Goal: Information Seeking & Learning: Learn about a topic

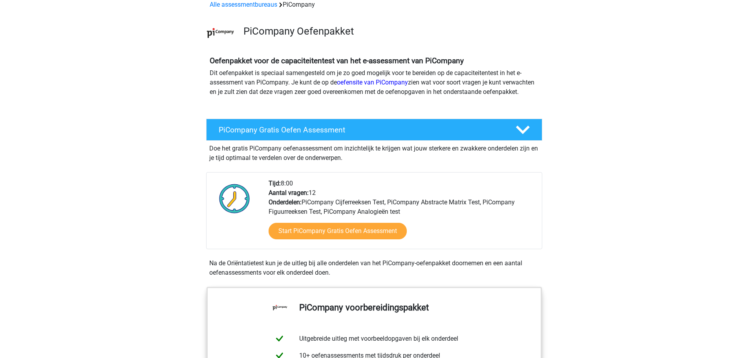
scroll to position [79, 0]
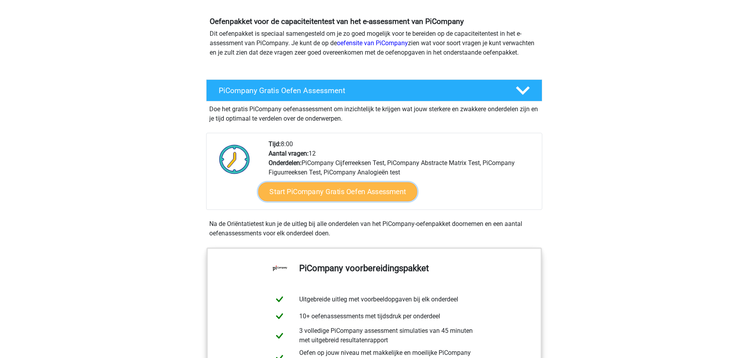
click at [325, 197] on link "Start PiCompany Gratis Oefen Assessment" at bounding box center [337, 191] width 159 height 19
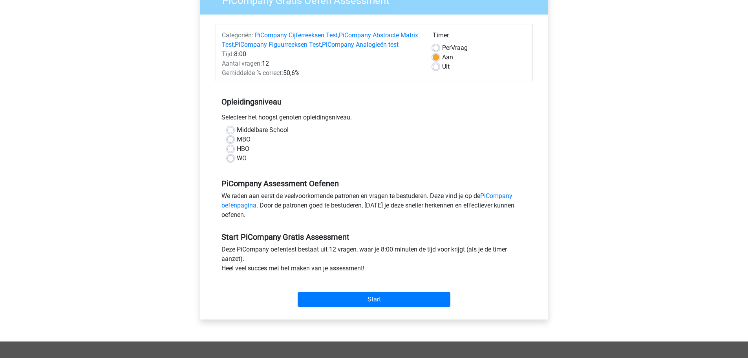
scroll to position [79, 0]
click at [237, 153] on label "HBO" at bounding box center [243, 148] width 13 height 9
click at [230, 152] on input "HBO" at bounding box center [230, 148] width 6 height 8
radio input "true"
click at [442, 68] on label "Uit" at bounding box center [445, 66] width 7 height 9
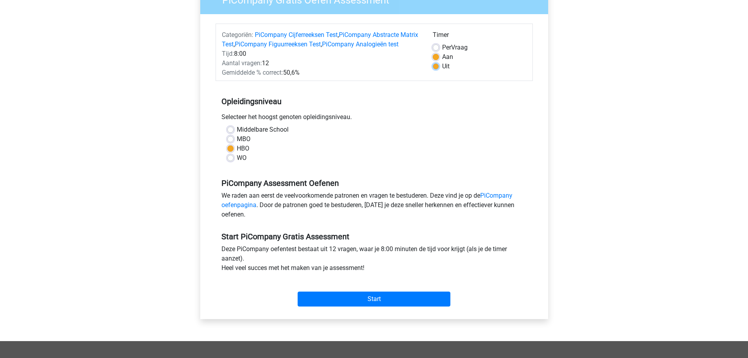
click at [435, 68] on input "Uit" at bounding box center [436, 66] width 6 height 8
radio input "true"
click at [363, 306] on input "Start" at bounding box center [374, 298] width 153 height 15
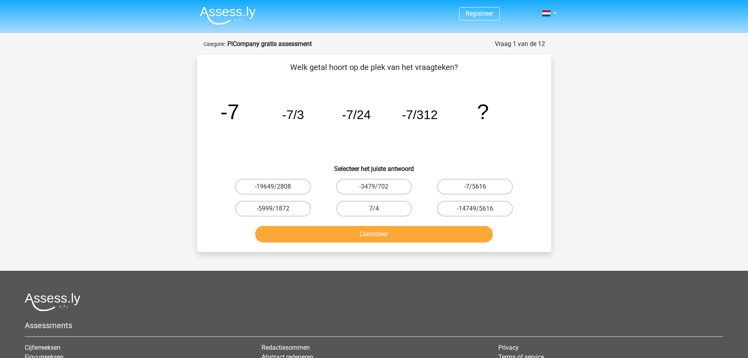
click at [459, 186] on label "-7/5616" at bounding box center [475, 187] width 76 height 16
click at [475, 186] on input "-7/5616" at bounding box center [477, 188] width 5 height 5
radio input "true"
click at [383, 236] on button "Controleer" at bounding box center [374, 234] width 238 height 16
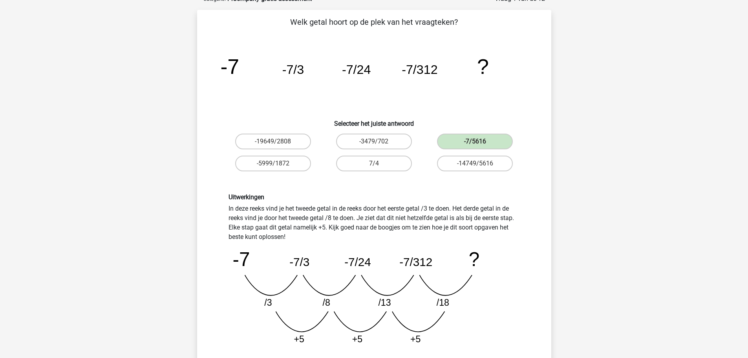
scroll to position [157, 0]
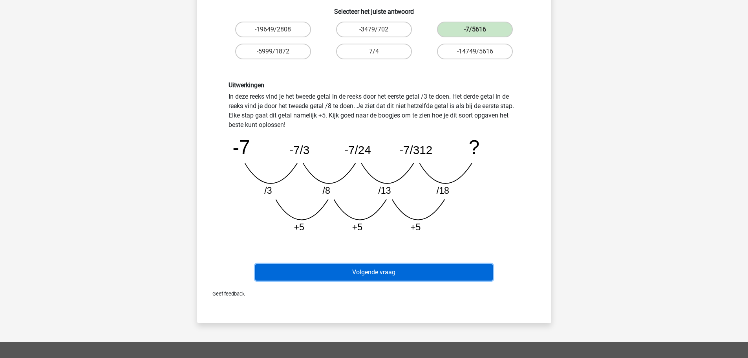
click at [379, 274] on button "Volgende vraag" at bounding box center [374, 272] width 238 height 16
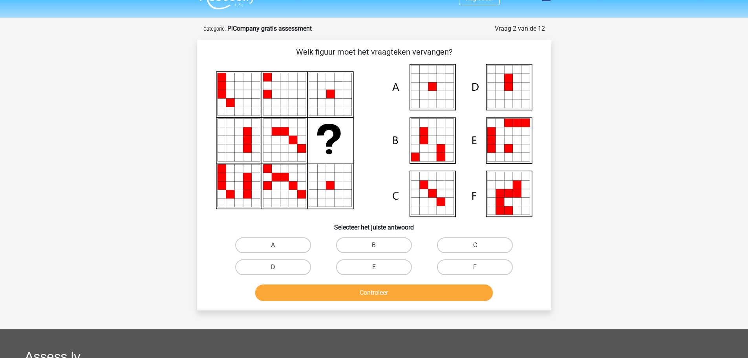
scroll to position [0, 0]
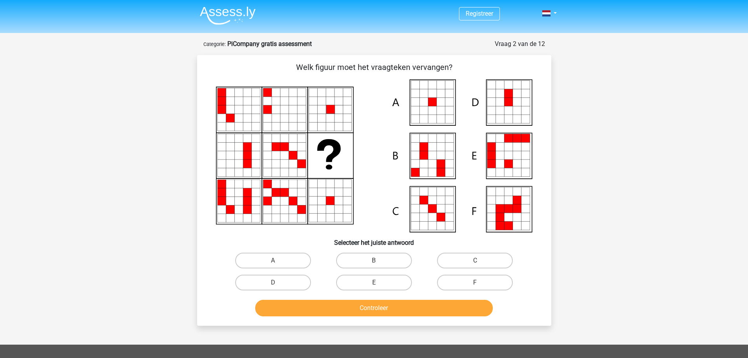
click at [432, 101] on icon at bounding box center [432, 102] width 9 height 9
click at [277, 261] on input "A" at bounding box center [275, 262] width 5 height 5
radio input "true"
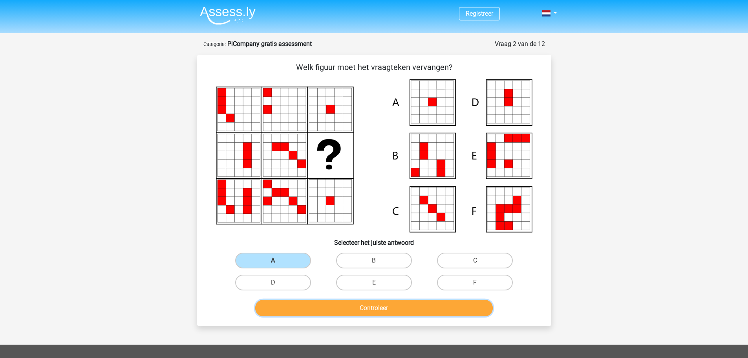
click at [360, 312] on button "Controleer" at bounding box center [374, 308] width 238 height 16
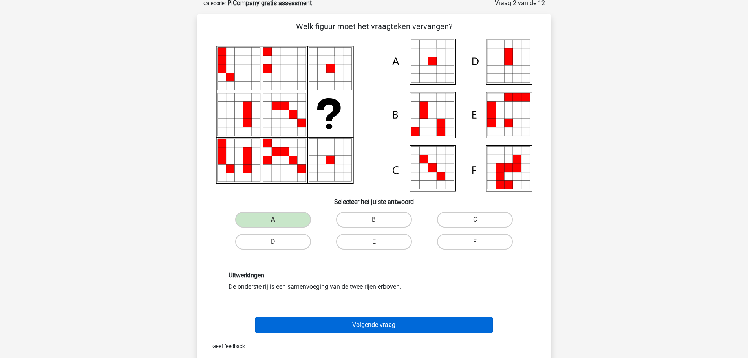
scroll to position [39, 0]
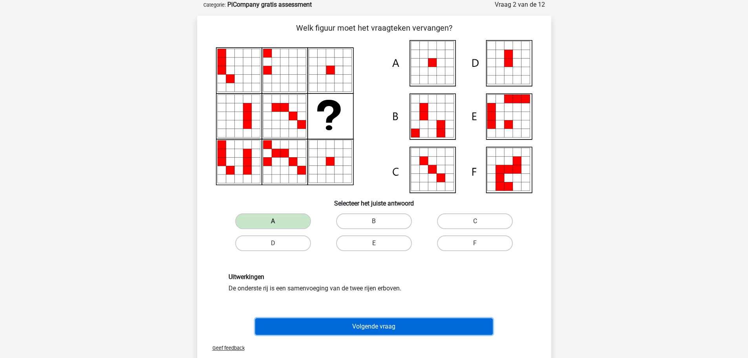
click at [373, 329] on button "Volgende vraag" at bounding box center [374, 326] width 238 height 16
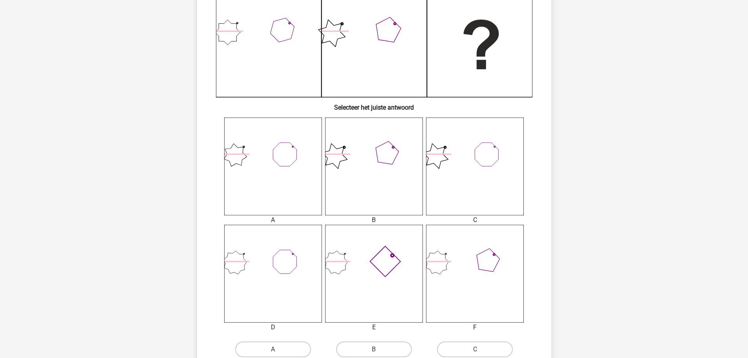
scroll to position [196, 0]
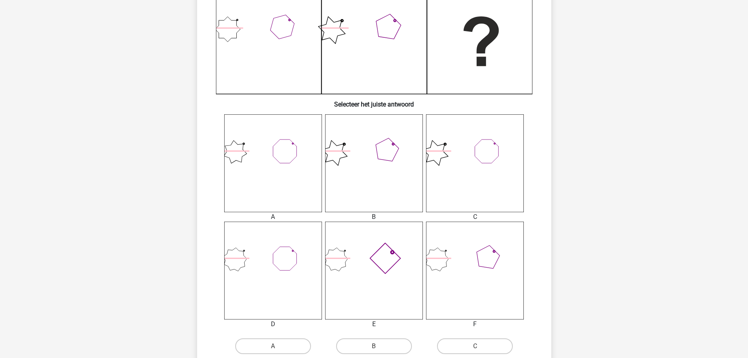
click at [391, 269] on icon at bounding box center [374, 270] width 98 height 98
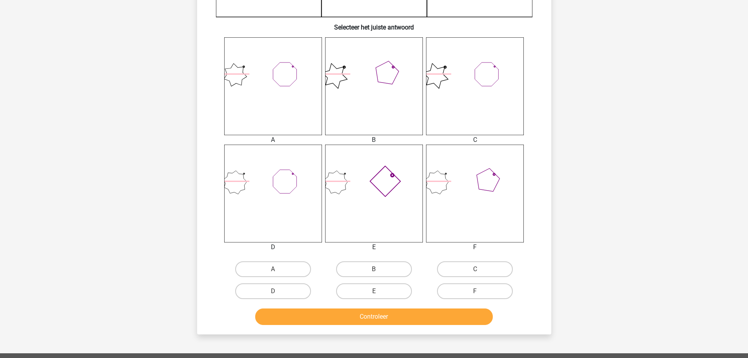
scroll to position [275, 0]
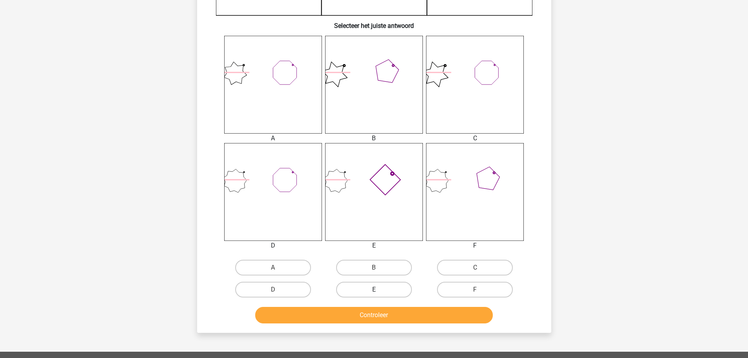
click at [372, 290] on label "E" at bounding box center [374, 290] width 76 height 16
click at [374, 290] on input "E" at bounding box center [376, 291] width 5 height 5
radio input "true"
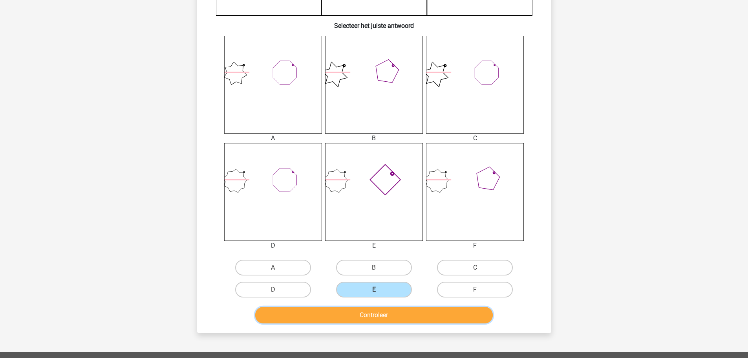
click at [369, 314] on button "Controleer" at bounding box center [374, 315] width 238 height 16
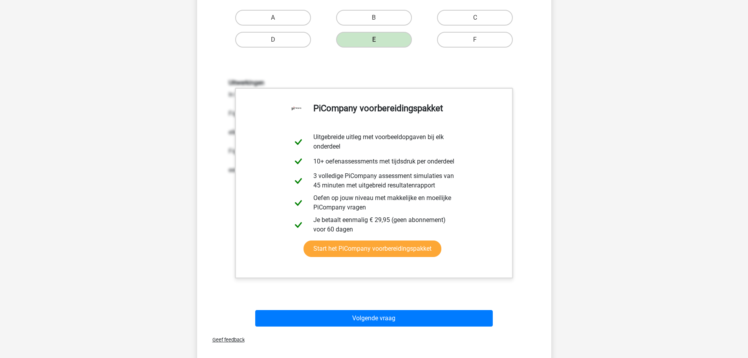
scroll to position [510, 0]
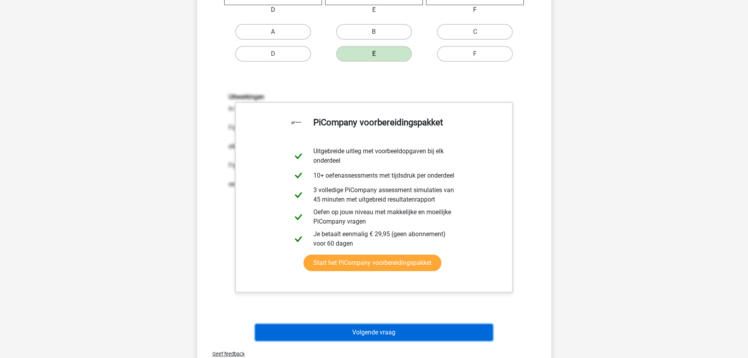
click at [374, 334] on button "Volgende vraag" at bounding box center [374, 332] width 238 height 16
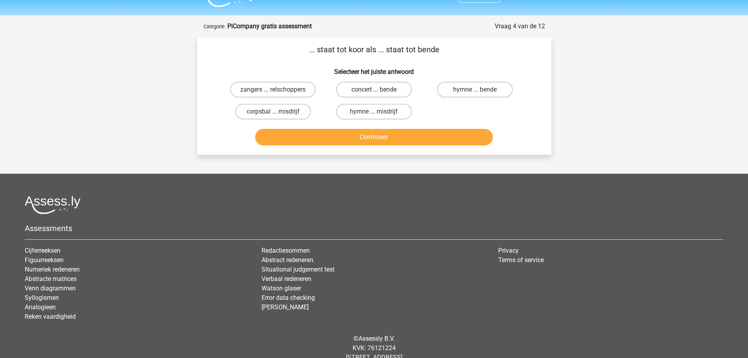
scroll to position [0, 0]
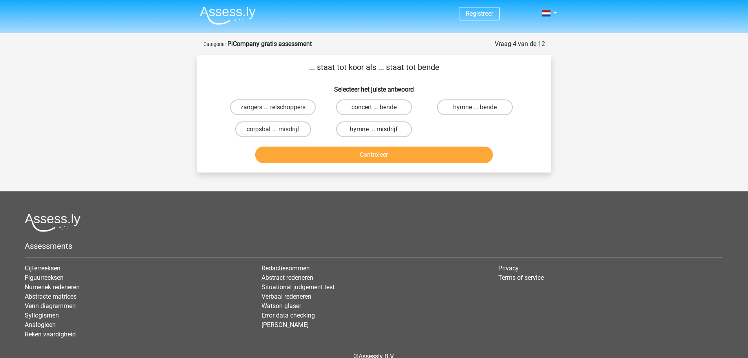
click at [369, 131] on label "hymne ... misdrijf" at bounding box center [374, 129] width 76 height 16
click at [374, 131] on input "hymne ... misdrijf" at bounding box center [376, 131] width 5 height 5
radio input "true"
click at [371, 160] on button "Controleer" at bounding box center [374, 154] width 238 height 16
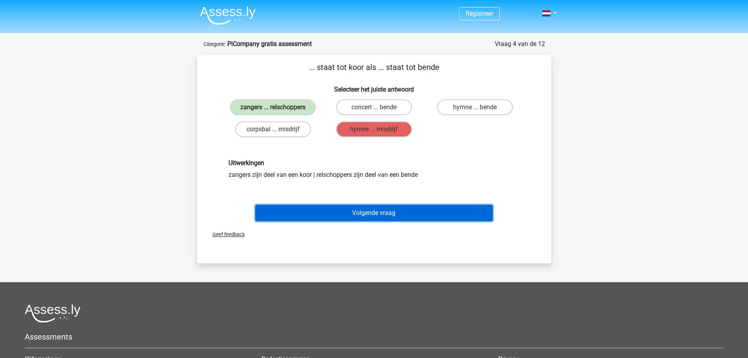
click at [367, 214] on button "Volgende vraag" at bounding box center [374, 213] width 238 height 16
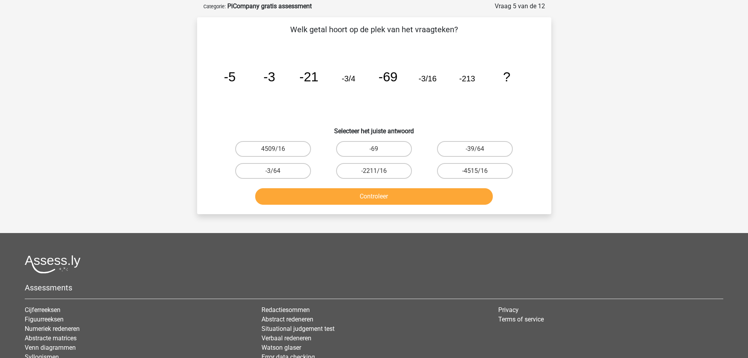
scroll to position [39, 0]
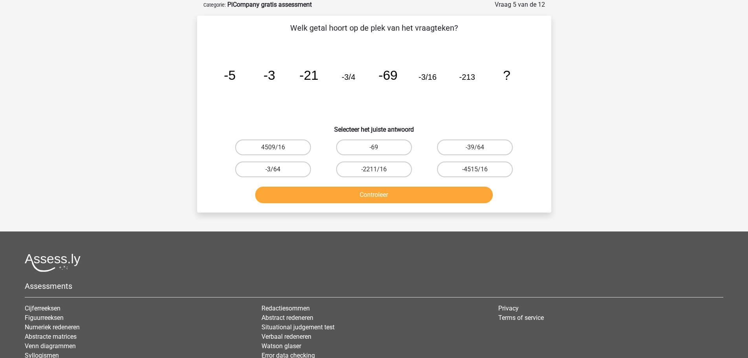
click at [272, 166] on label "-3/64" at bounding box center [273, 169] width 76 height 16
click at [273, 169] on input "-3/64" at bounding box center [275, 171] width 5 height 5
radio input "true"
click at [352, 193] on button "Controleer" at bounding box center [374, 194] width 238 height 16
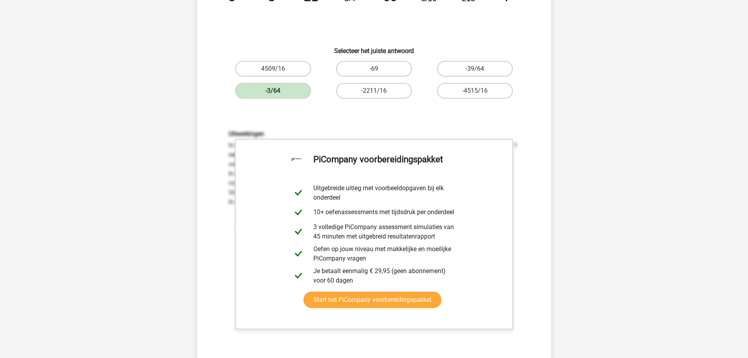
scroll to position [314, 0]
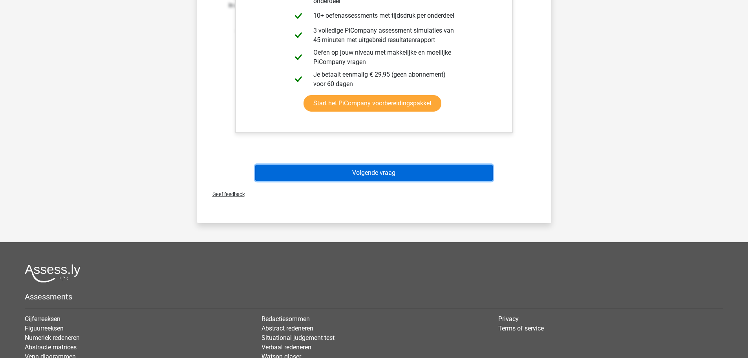
click at [401, 170] on button "Volgende vraag" at bounding box center [374, 173] width 238 height 16
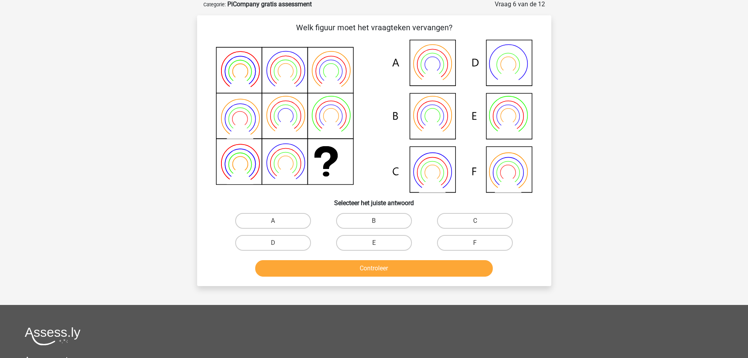
scroll to position [39, 0]
click at [507, 164] on icon at bounding box center [374, 116] width 316 height 153
click at [481, 243] on label "F" at bounding box center [475, 243] width 76 height 16
click at [480, 243] on input "F" at bounding box center [477, 245] width 5 height 5
radio input "true"
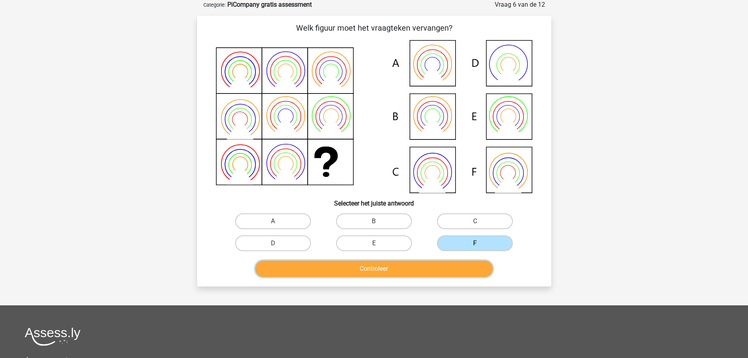
click at [448, 265] on button "Controleer" at bounding box center [374, 268] width 238 height 16
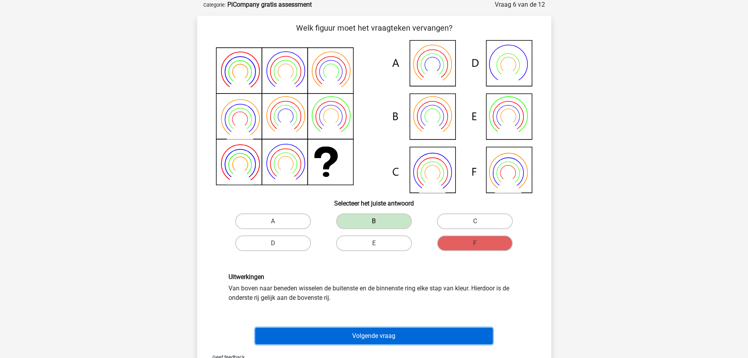
click at [366, 331] on button "Volgende vraag" at bounding box center [374, 335] width 238 height 16
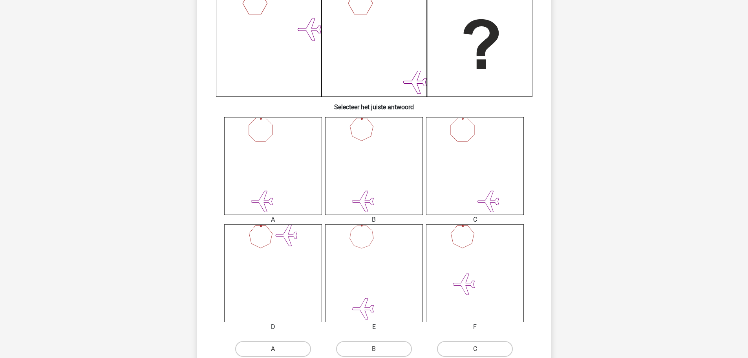
scroll to position [196, 0]
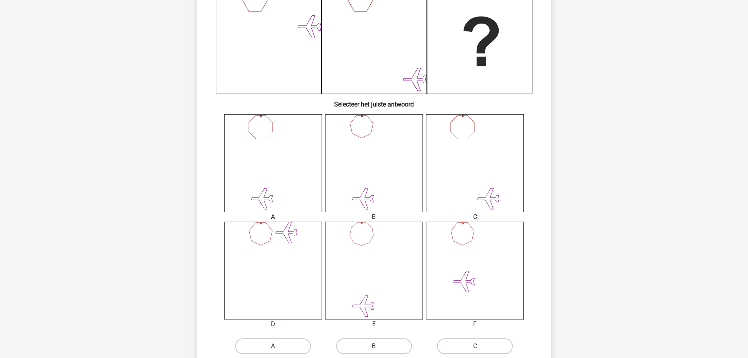
click at [377, 352] on label "B" at bounding box center [374, 346] width 76 height 16
click at [377, 351] on input "B" at bounding box center [376, 348] width 5 height 5
radio input "true"
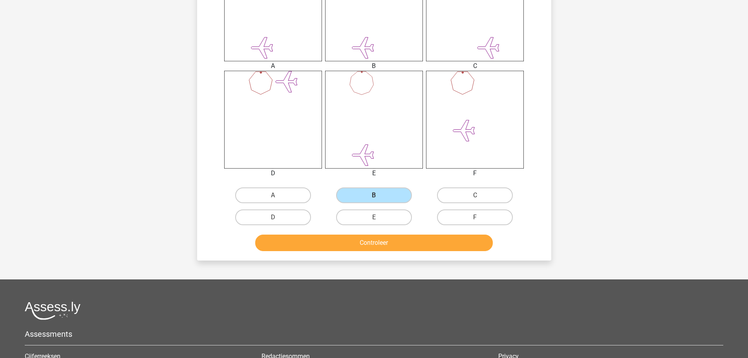
scroll to position [353, 0]
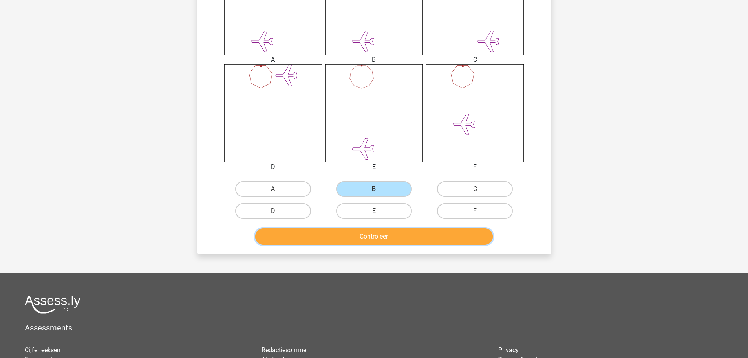
click at [409, 233] on button "Controleer" at bounding box center [374, 236] width 238 height 16
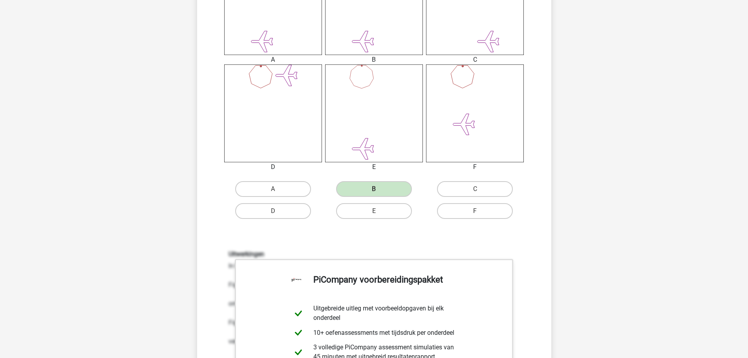
scroll to position [550, 0]
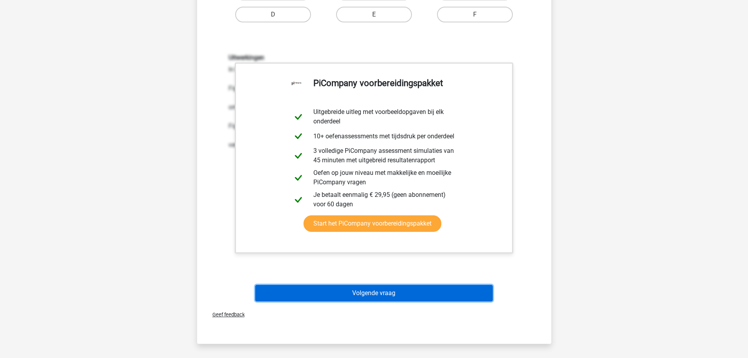
click at [425, 290] on button "Volgende vraag" at bounding box center [374, 293] width 238 height 16
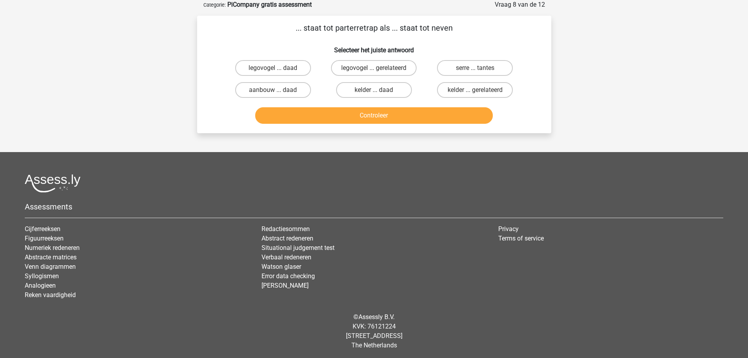
scroll to position [0, 0]
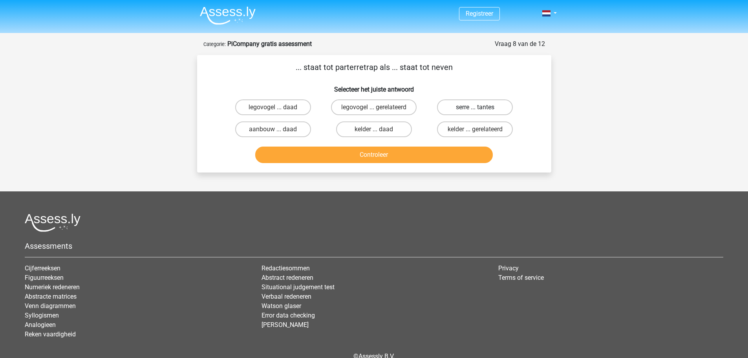
click at [486, 107] on label "serre ... tantes" at bounding box center [475, 107] width 76 height 16
click at [480, 107] on input "serre ... tantes" at bounding box center [477, 109] width 5 height 5
radio input "true"
click at [427, 152] on button "Controleer" at bounding box center [374, 154] width 238 height 16
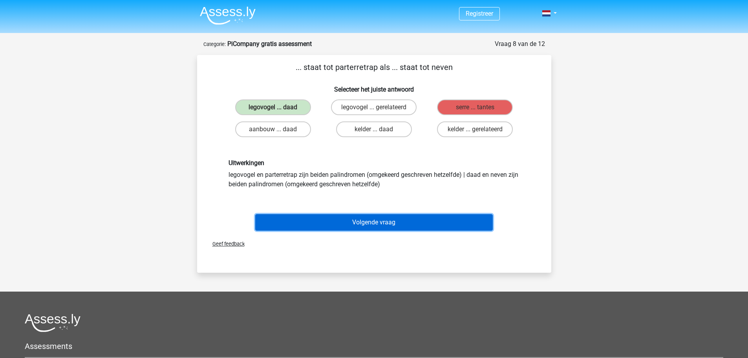
click at [362, 223] on button "Volgende vraag" at bounding box center [374, 222] width 238 height 16
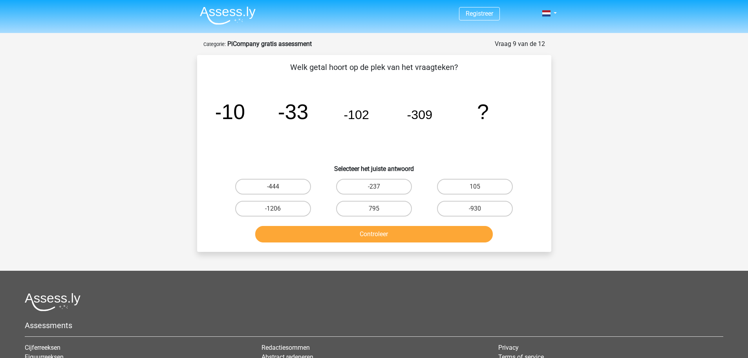
scroll to position [39, 0]
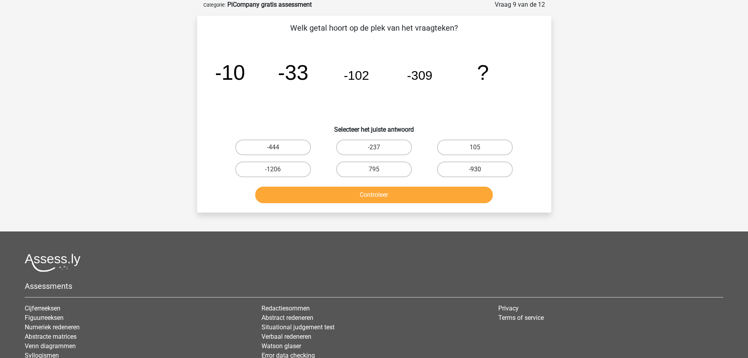
click at [473, 168] on label "-930" at bounding box center [475, 169] width 76 height 16
click at [475, 169] on input "-930" at bounding box center [477, 171] width 5 height 5
radio input "true"
click at [439, 192] on button "Controleer" at bounding box center [374, 194] width 238 height 16
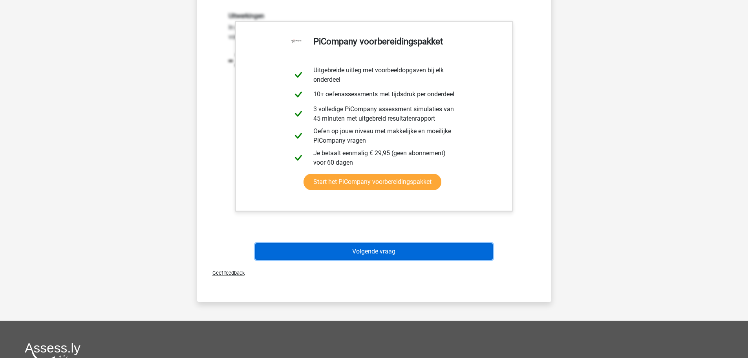
click at [420, 249] on button "Volgende vraag" at bounding box center [374, 251] width 238 height 16
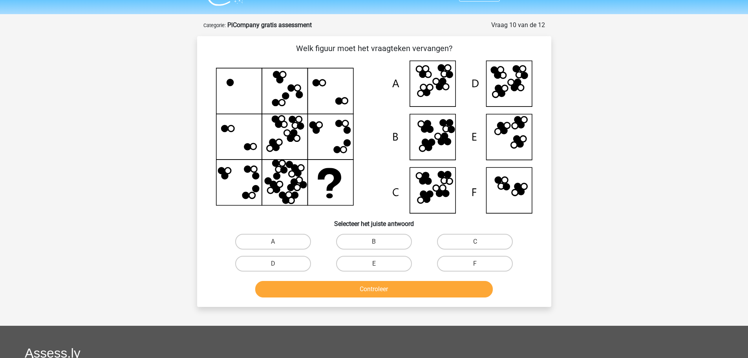
scroll to position [0, 0]
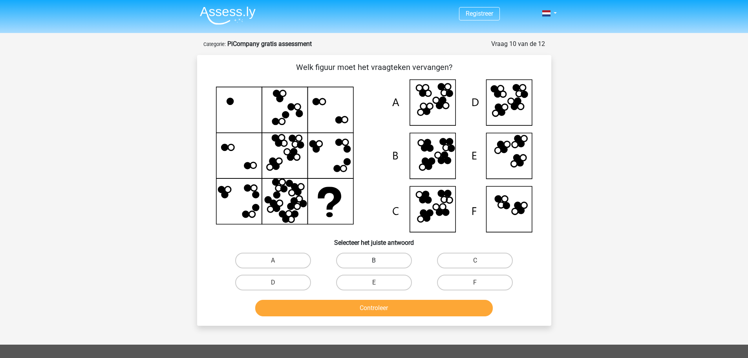
click at [360, 258] on label "B" at bounding box center [374, 260] width 76 height 16
click at [374, 260] on input "B" at bounding box center [376, 262] width 5 height 5
radio input "true"
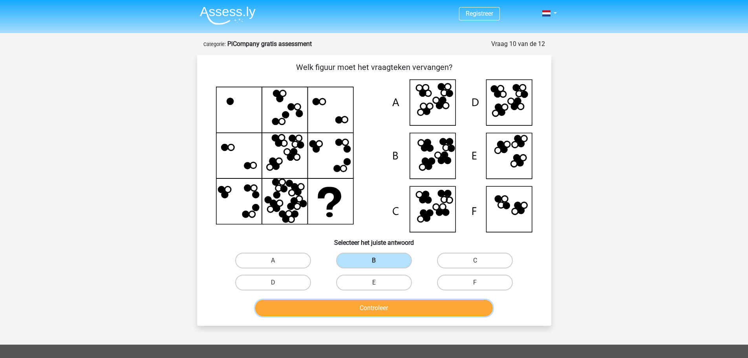
click at [382, 303] on button "Controleer" at bounding box center [374, 308] width 238 height 16
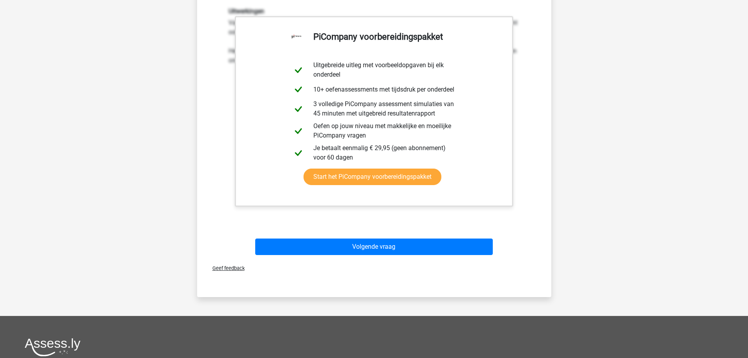
scroll to position [275, 0]
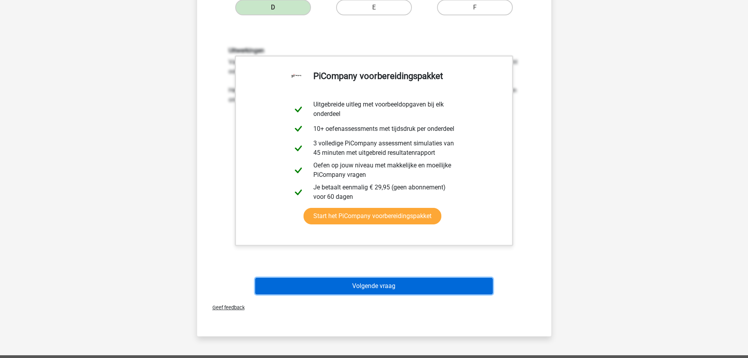
click at [358, 282] on button "Volgende vraag" at bounding box center [374, 286] width 238 height 16
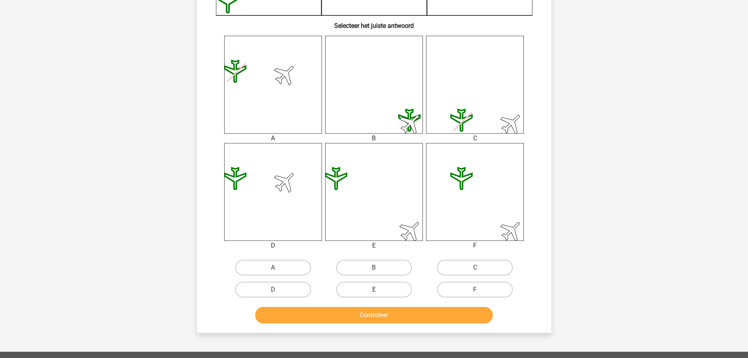
click at [394, 290] on label "E" at bounding box center [374, 290] width 76 height 16
click at [379, 290] on input "E" at bounding box center [376, 291] width 5 height 5
radio input "true"
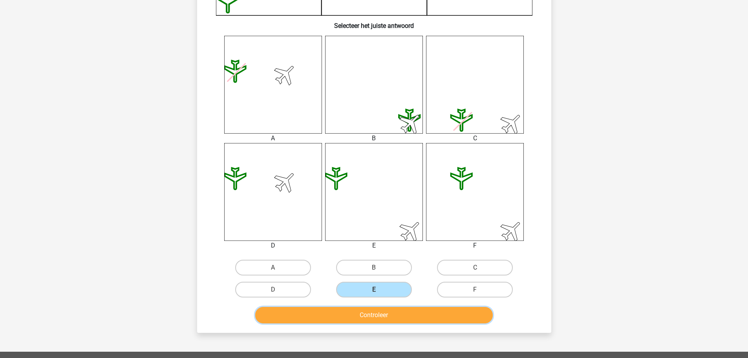
click at [394, 308] on button "Controleer" at bounding box center [374, 315] width 238 height 16
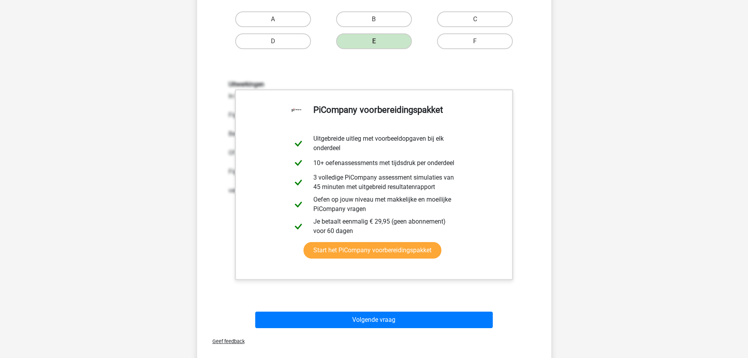
scroll to position [550, 0]
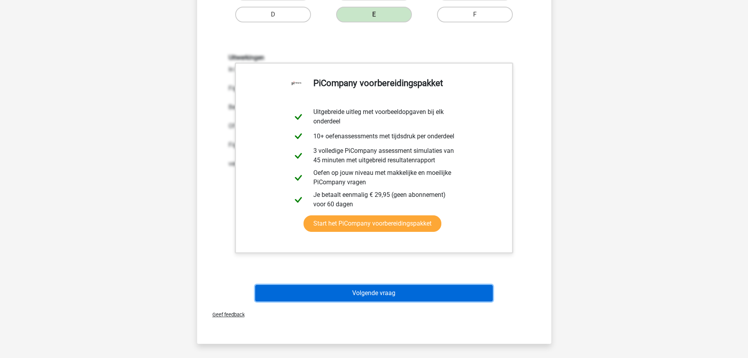
click at [428, 292] on button "Volgende vraag" at bounding box center [374, 293] width 238 height 16
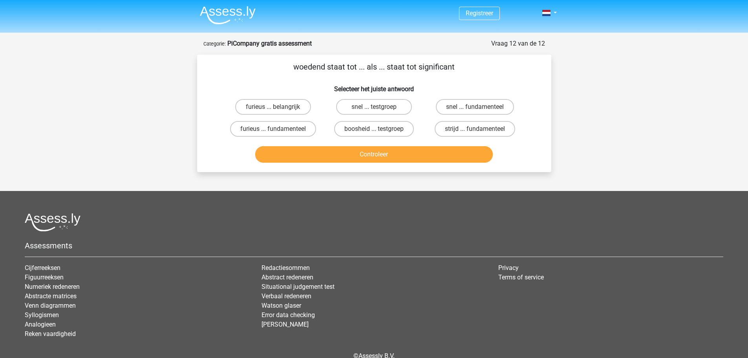
scroll to position [0, 0]
click at [280, 130] on label "furieus ... fundamenteel" at bounding box center [273, 129] width 86 height 16
click at [278, 130] on input "furieus ... fundamenteel" at bounding box center [275, 131] width 5 height 5
radio input "true"
click at [340, 152] on button "Controleer" at bounding box center [374, 154] width 238 height 16
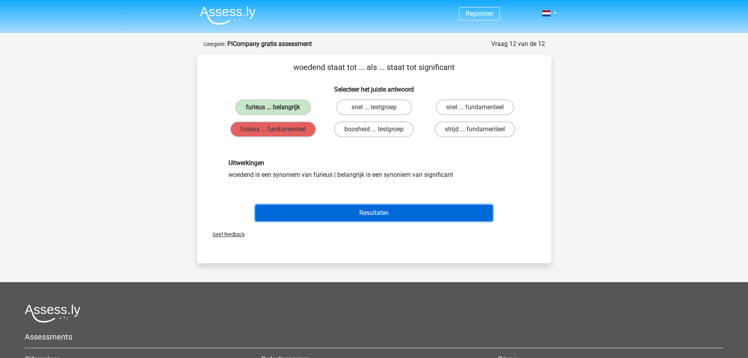
click at [382, 215] on button "Resultaten" at bounding box center [374, 213] width 238 height 16
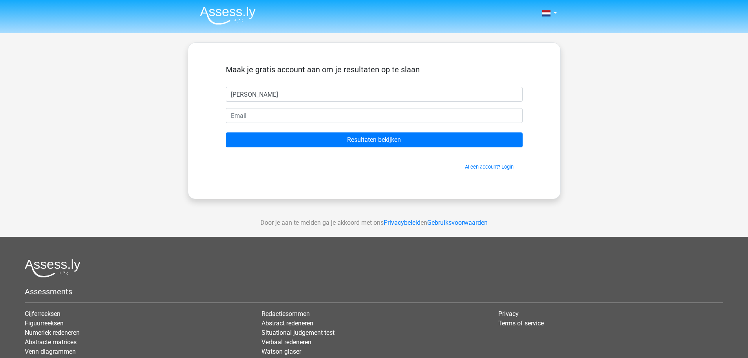
type input "[PERSON_NAME]"
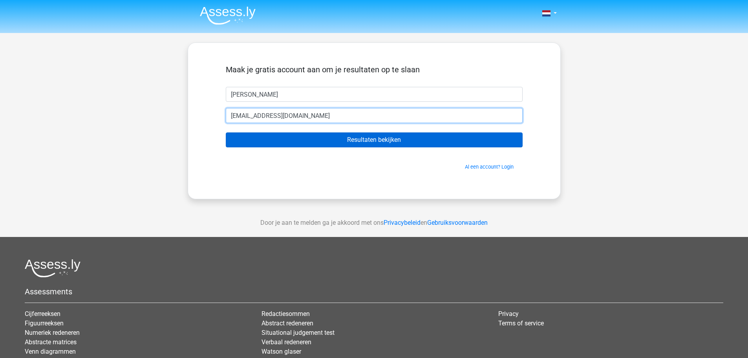
type input "fredwateringen@gmail.com"
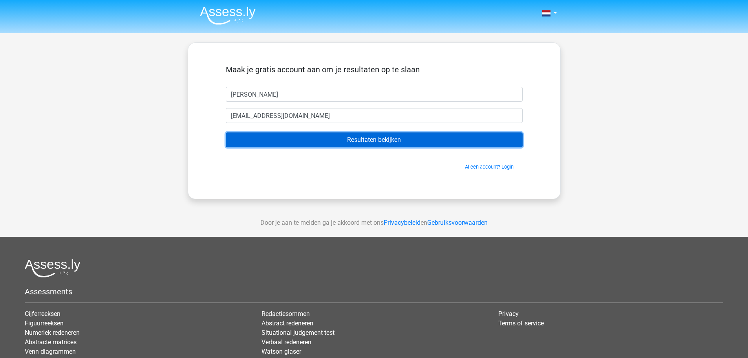
click at [326, 143] on input "Resultaten bekijken" at bounding box center [374, 139] width 297 height 15
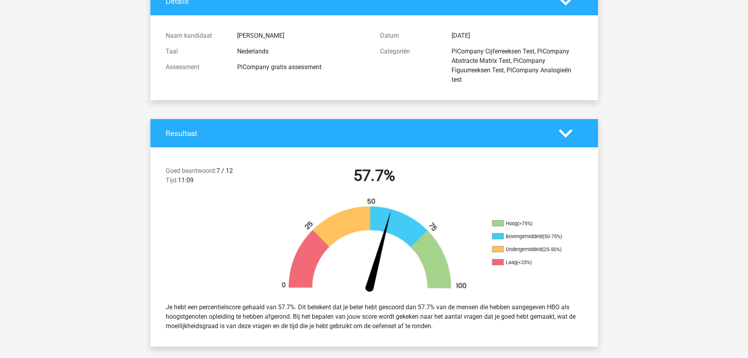
scroll to position [79, 0]
